Goal: Task Accomplishment & Management: Complete application form

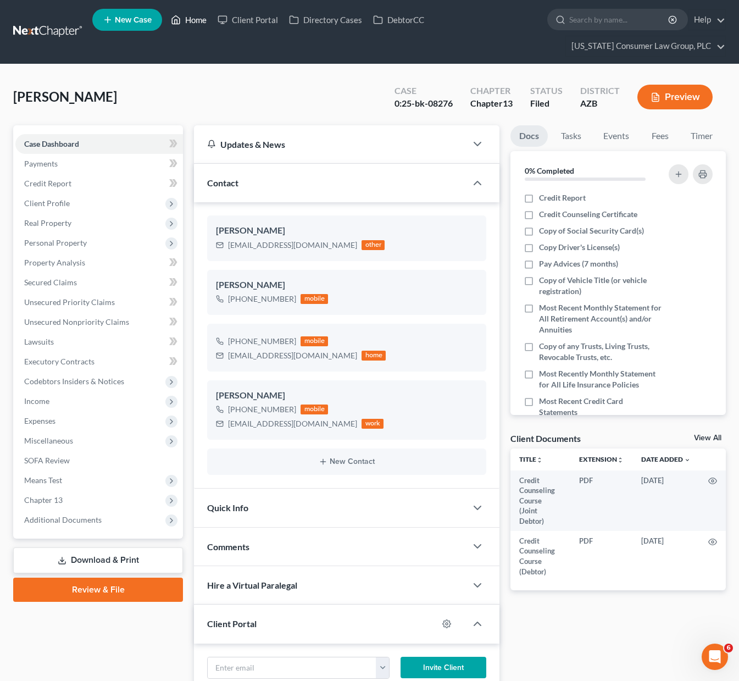
click at [194, 21] on link "Home" at bounding box center [188, 20] width 47 height 20
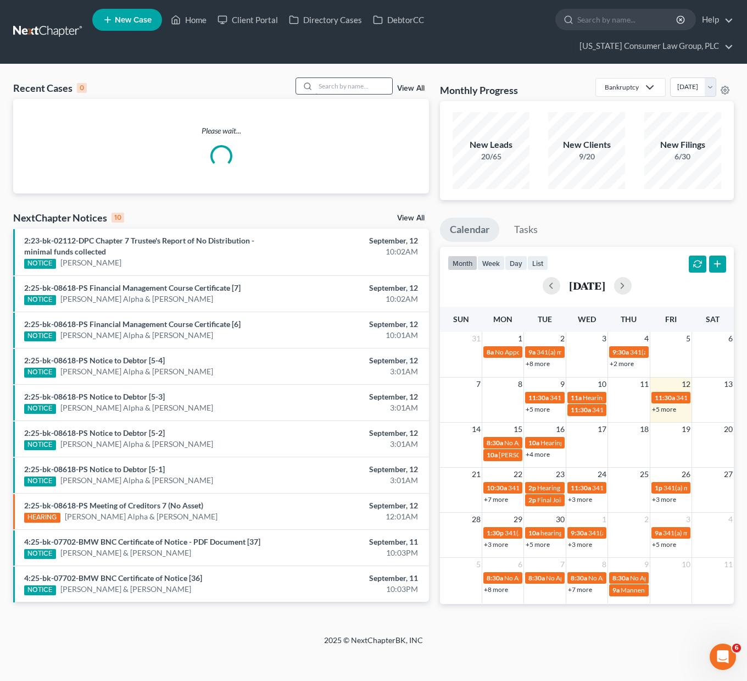
click at [335, 91] on input "search" at bounding box center [353, 86] width 77 height 16
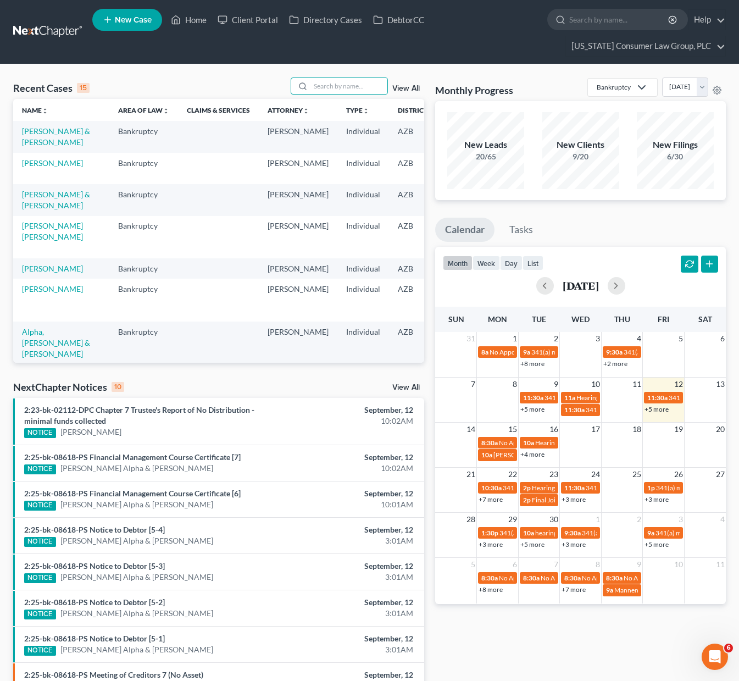
click at [31, 136] on td "[PERSON_NAME] & [PERSON_NAME]" at bounding box center [61, 136] width 96 height 31
click at [31, 140] on link "[PERSON_NAME] & [PERSON_NAME]" at bounding box center [56, 136] width 68 height 20
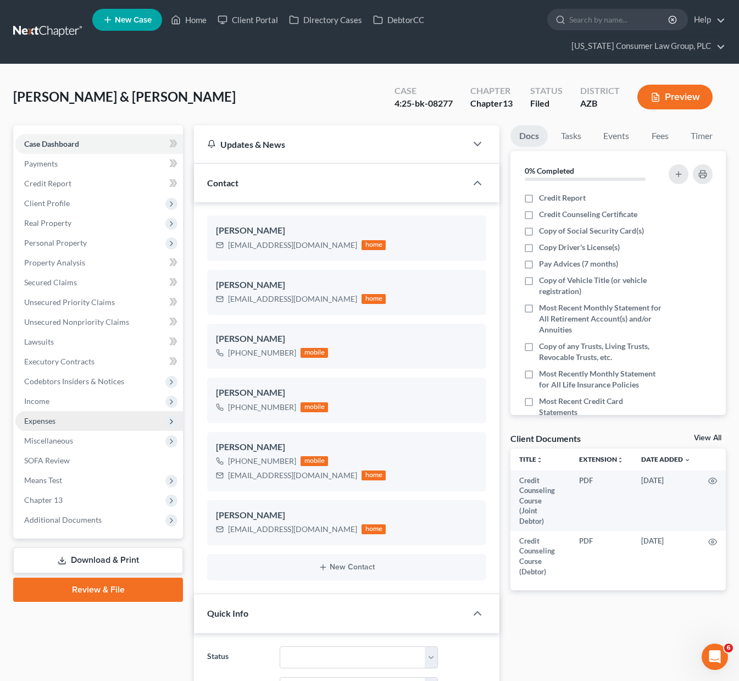
click at [47, 417] on span "Expenses" at bounding box center [39, 420] width 31 height 9
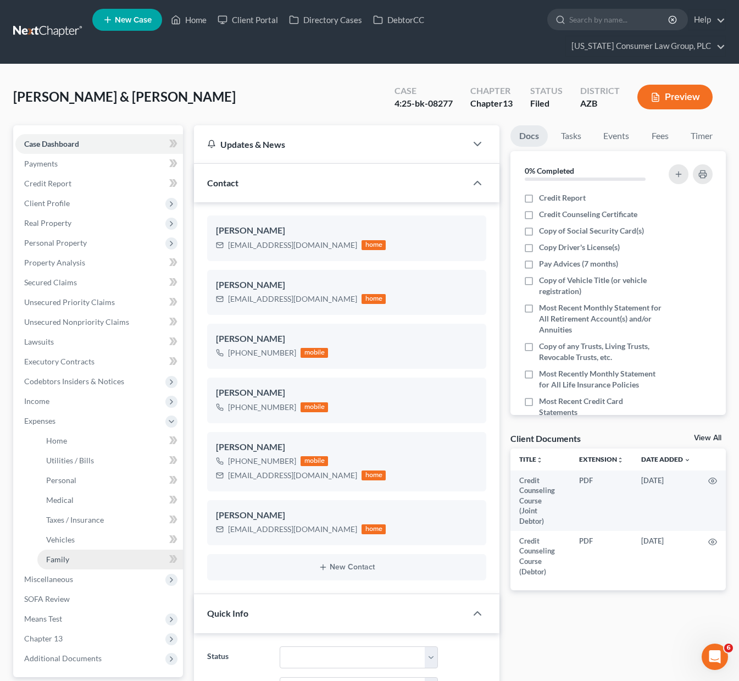
click at [57, 562] on span "Family" at bounding box center [57, 558] width 23 height 9
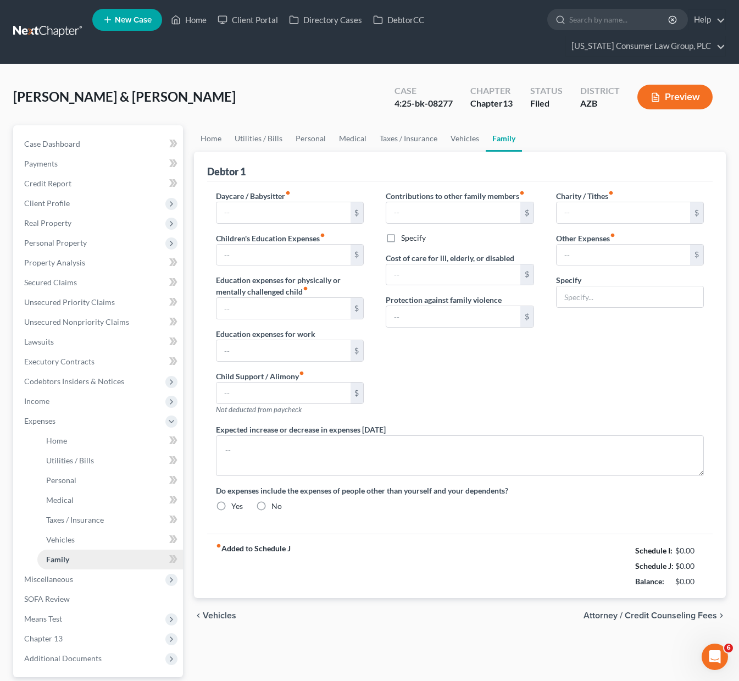
type input "0.00"
type input "600.00"
type input "0.00"
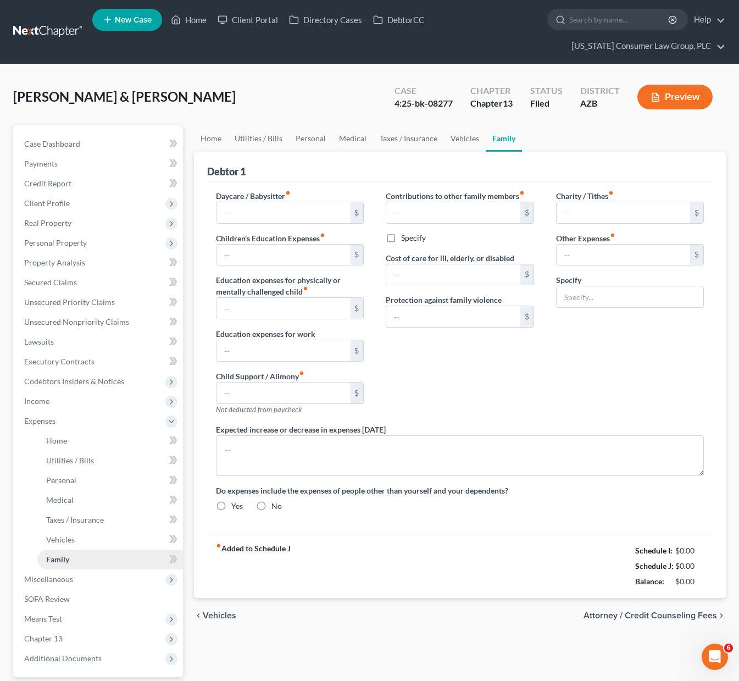
type input "0.00"
type input "350.00"
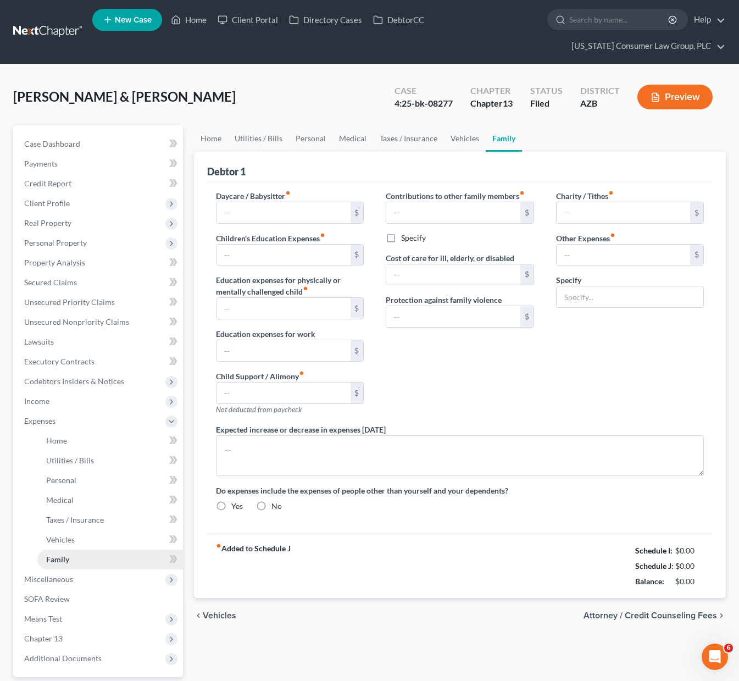
type input "Misc"
radio input "true"
click at [183, 16] on link "Home" at bounding box center [188, 20] width 47 height 20
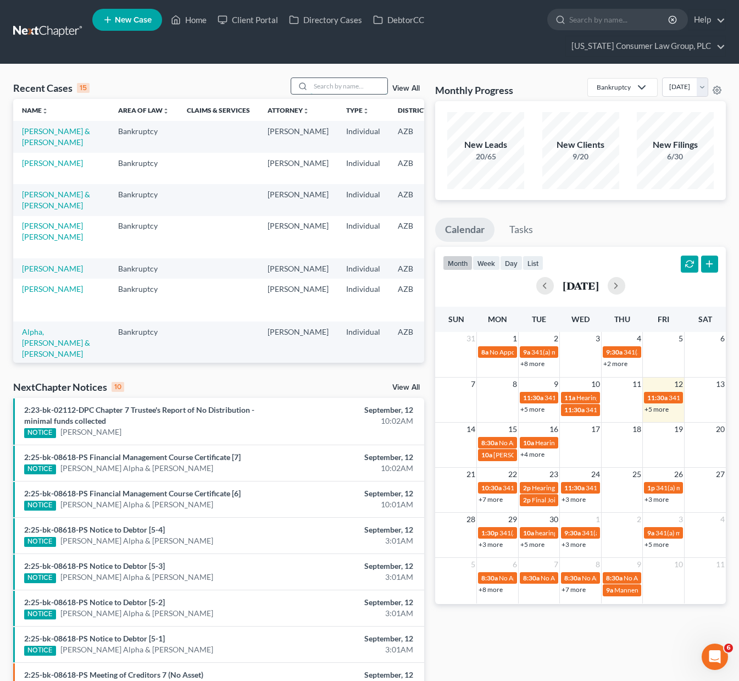
click at [322, 86] on input "search" at bounding box center [348, 86] width 77 height 16
type input "devji"
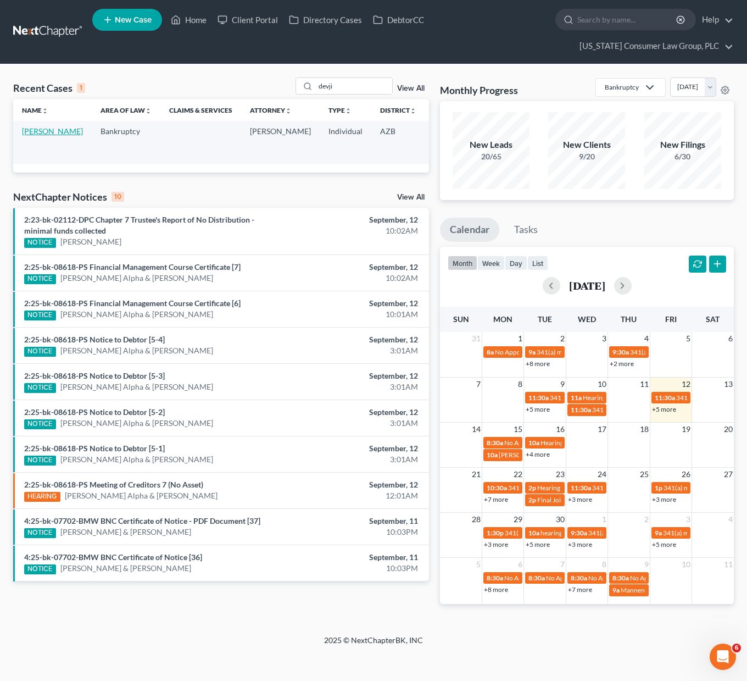
click at [37, 136] on link "[PERSON_NAME]" at bounding box center [52, 130] width 61 height 9
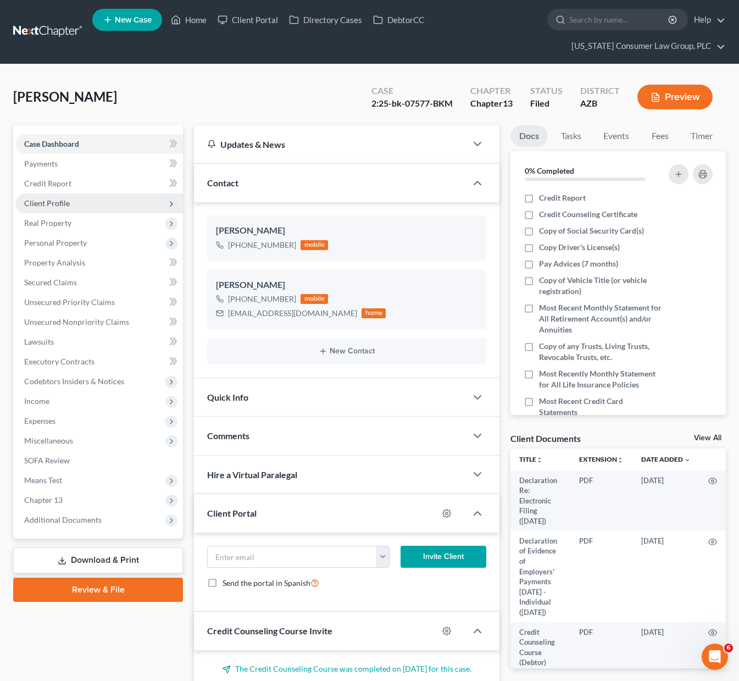
click at [65, 204] on span "Client Profile" at bounding box center [47, 202] width 46 height 9
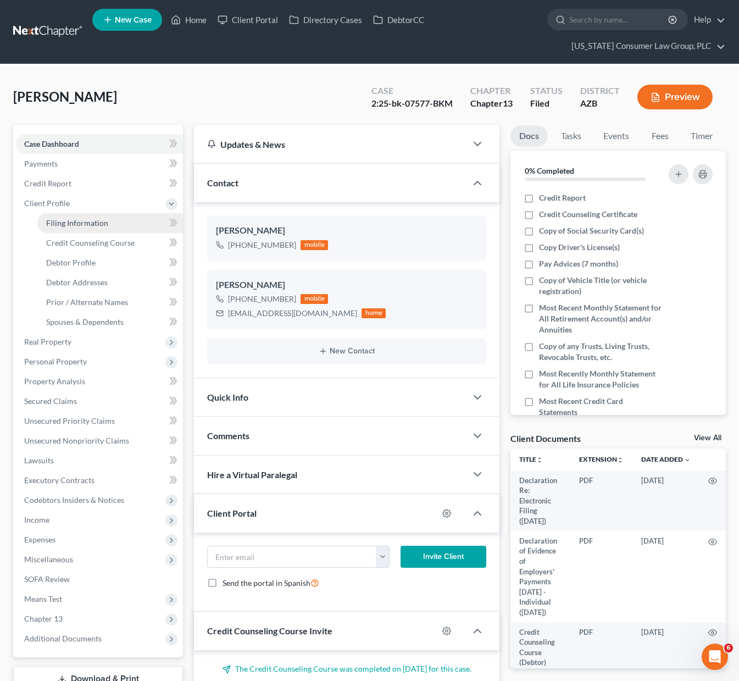
click at [64, 216] on link "Filing Information" at bounding box center [110, 223] width 146 height 20
select select "1"
select select "0"
select select "3"
select select "9"
